Goal: Task Accomplishment & Management: Manage account settings

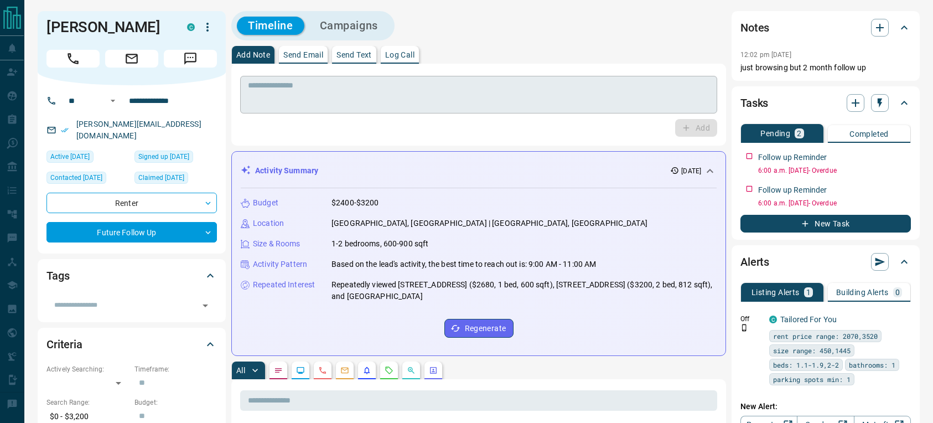
click at [312, 92] on textarea at bounding box center [478, 95] width 461 height 28
click at [392, 60] on button "Log Call" at bounding box center [400, 55] width 38 height 18
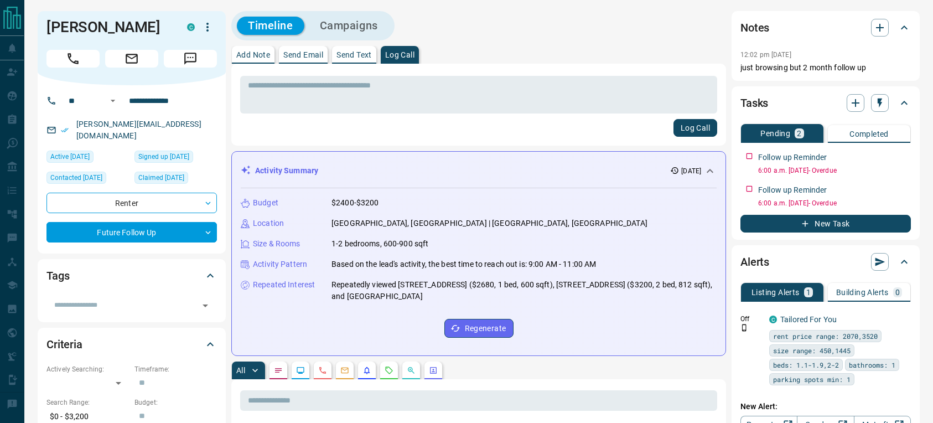
click at [367, 73] on div "* ​" at bounding box center [478, 92] width 477 height 41
click at [366, 85] on textarea at bounding box center [478, 95] width 461 height 28
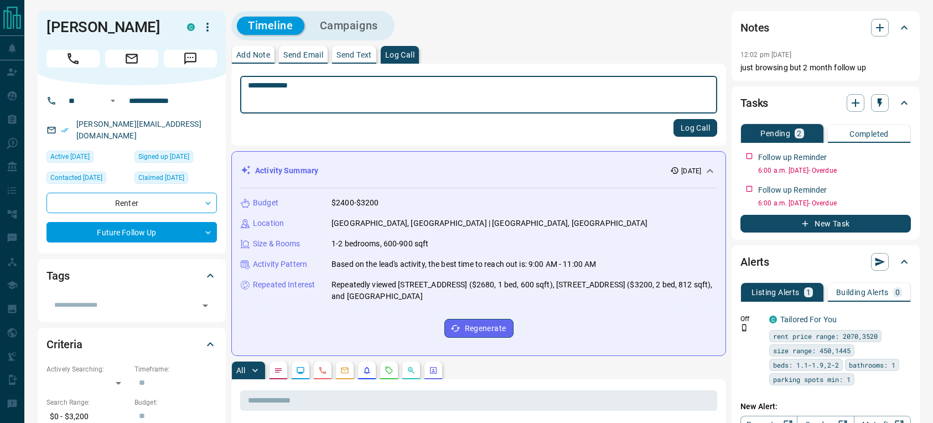
type textarea "**********"
click at [690, 127] on button "Log Call" at bounding box center [695, 128] width 44 height 18
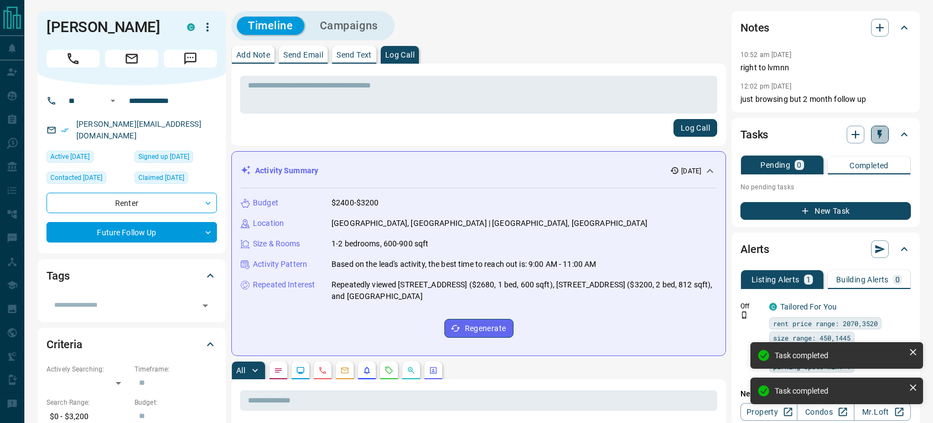
click at [878, 136] on icon "button" at bounding box center [879, 134] width 11 height 11
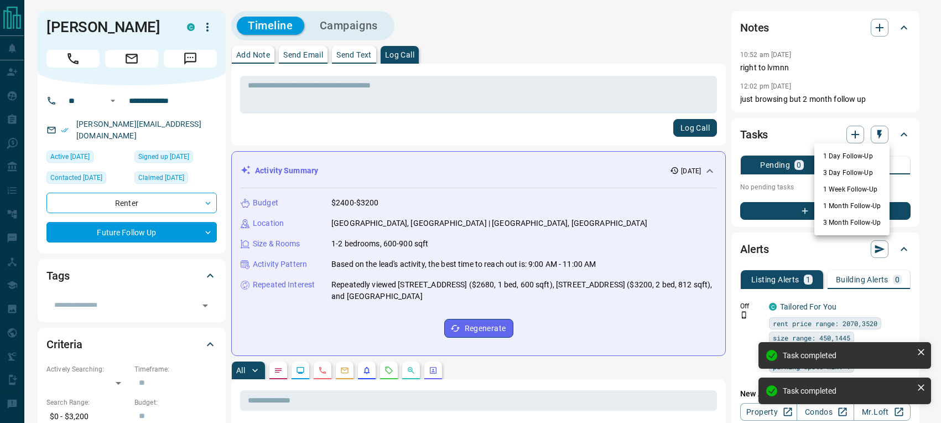
click at [840, 157] on li "1 Day Follow-Up" at bounding box center [851, 156] width 75 height 17
